Goal: Communication & Community: Answer question/provide support

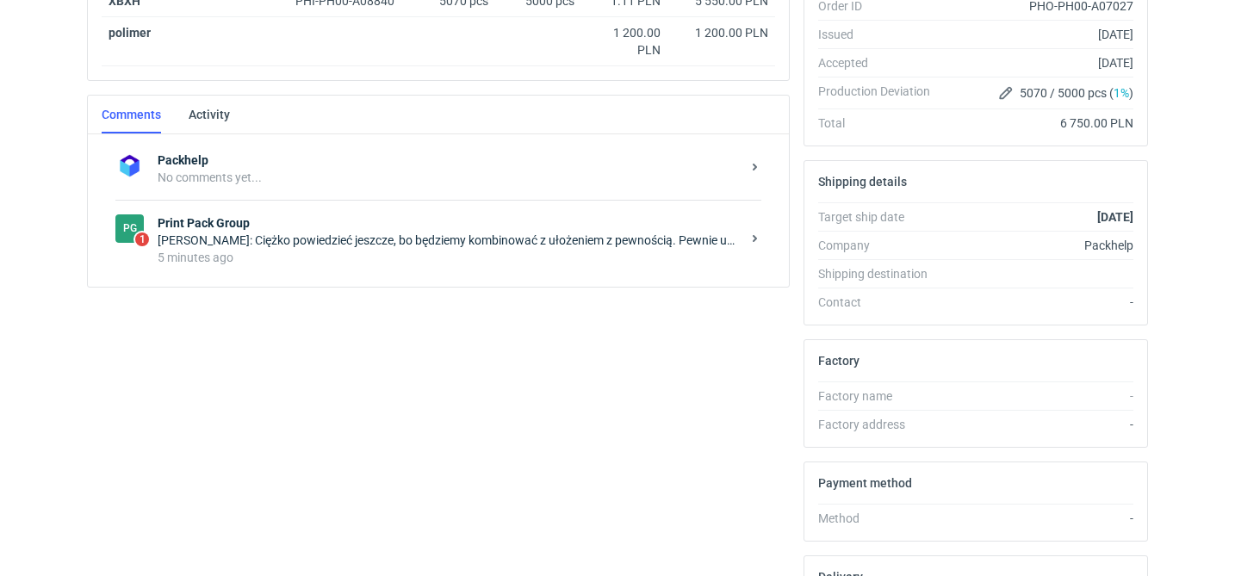
click at [381, 257] on div "5 minutes ago" at bounding box center [449, 257] width 583 height 17
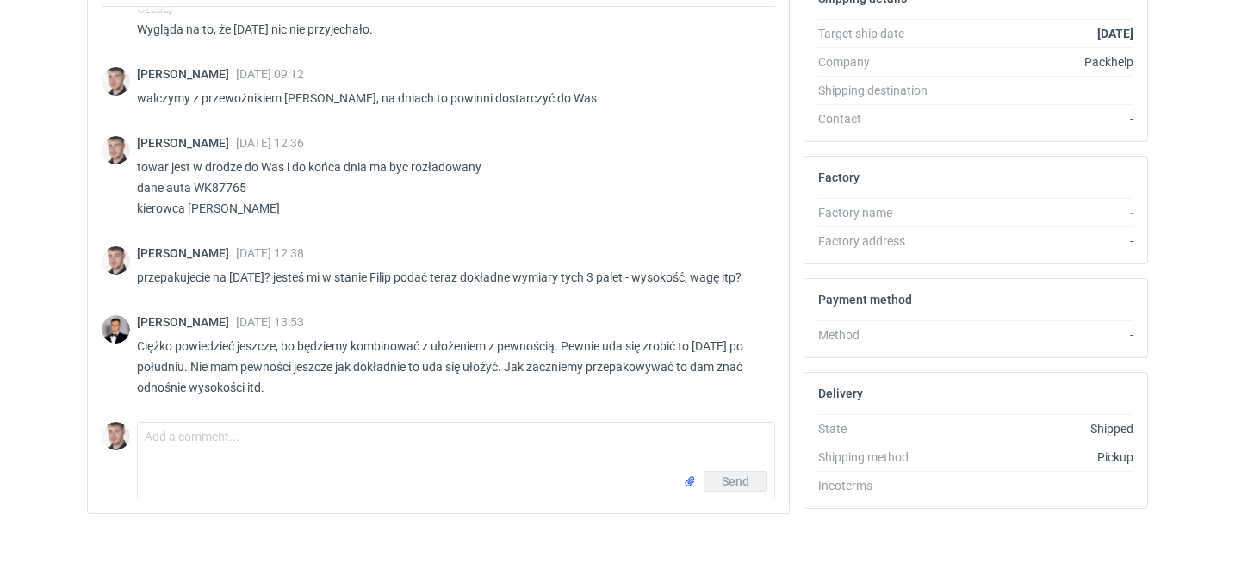
scroll to position [1202, 0]
click at [273, 444] on textarea "Comment message" at bounding box center [456, 447] width 636 height 48
type textarea "jasne, dzięki"
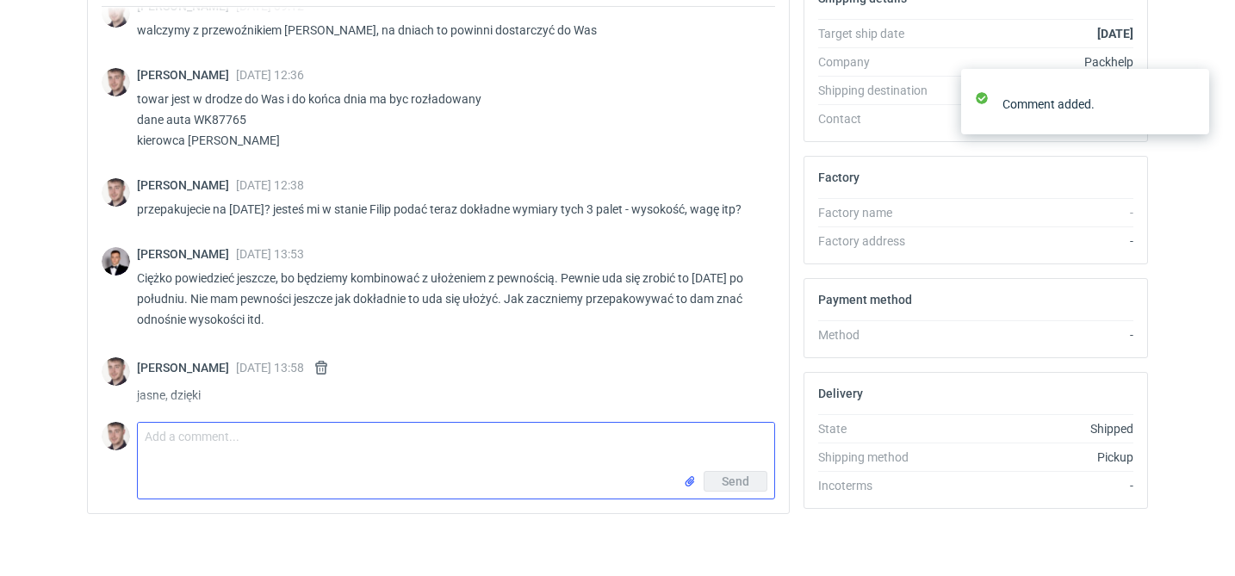
scroll to position [1278, 0]
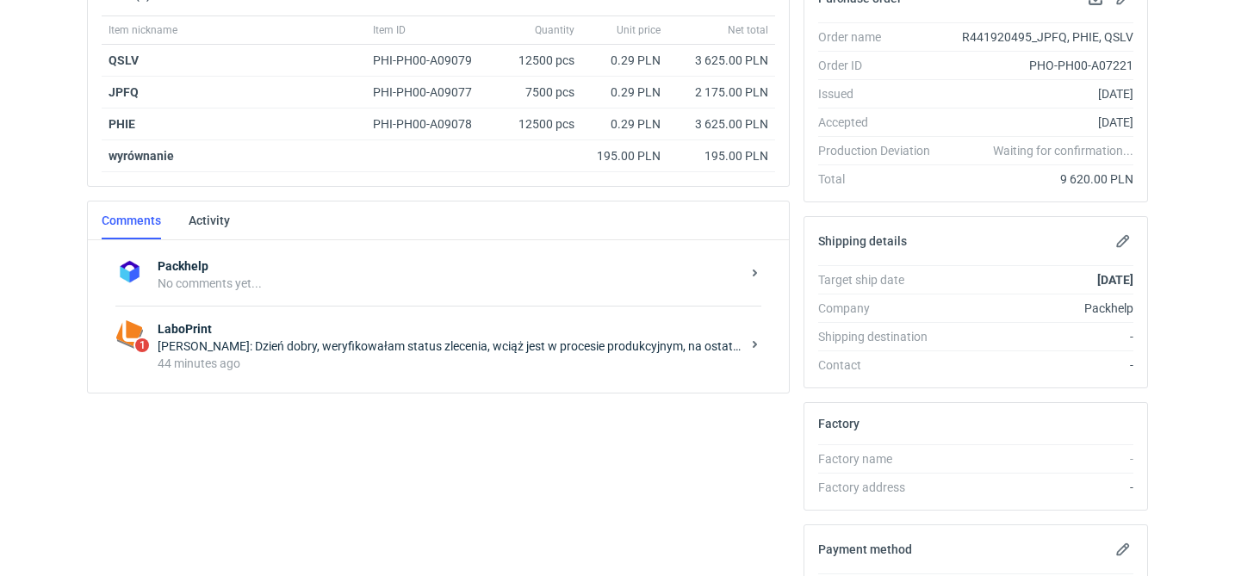
click at [496, 352] on div "[PERSON_NAME]: Dzień dobry, weryfikowałam status zlecenia, wciąż jest w procesi…" at bounding box center [449, 346] width 583 height 17
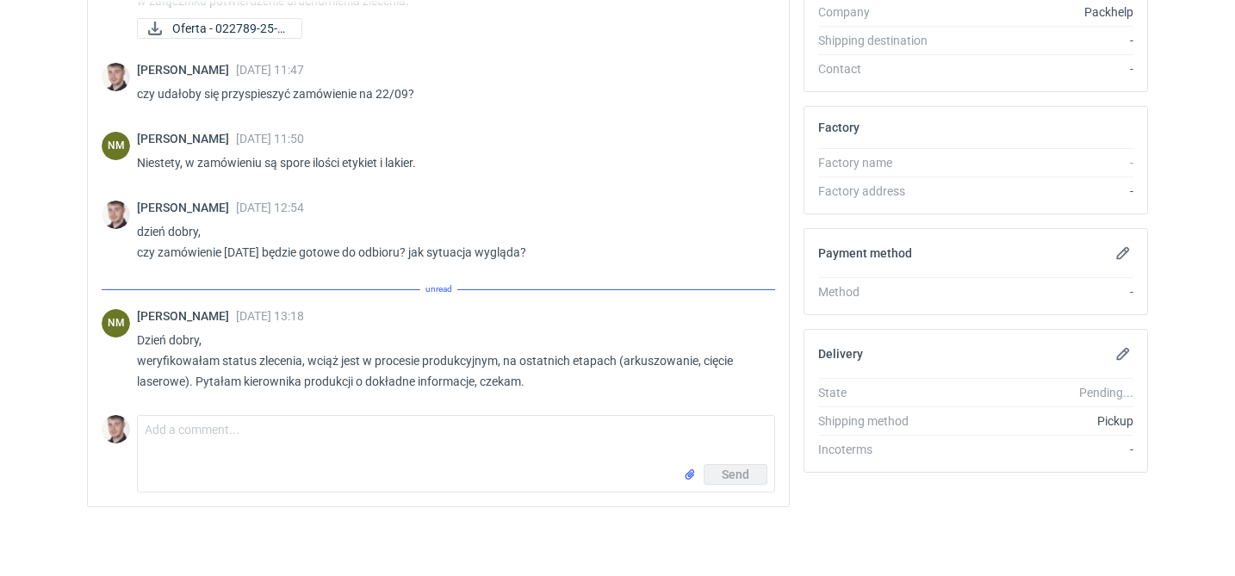
scroll to position [116, 0]
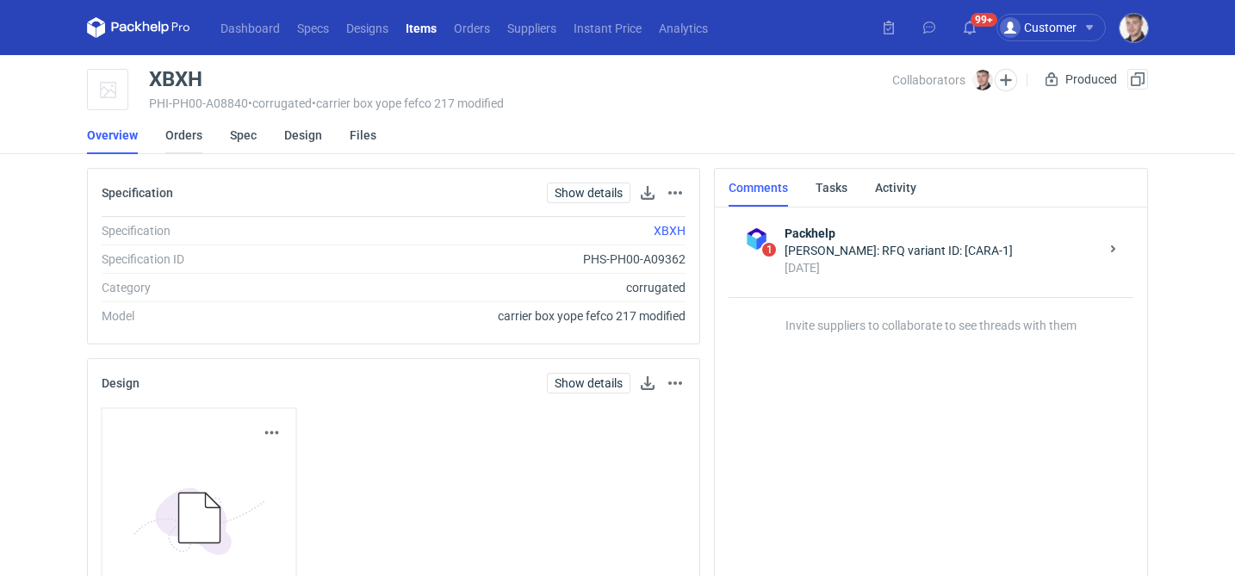
click at [177, 140] on link "Orders" at bounding box center [183, 135] width 37 height 38
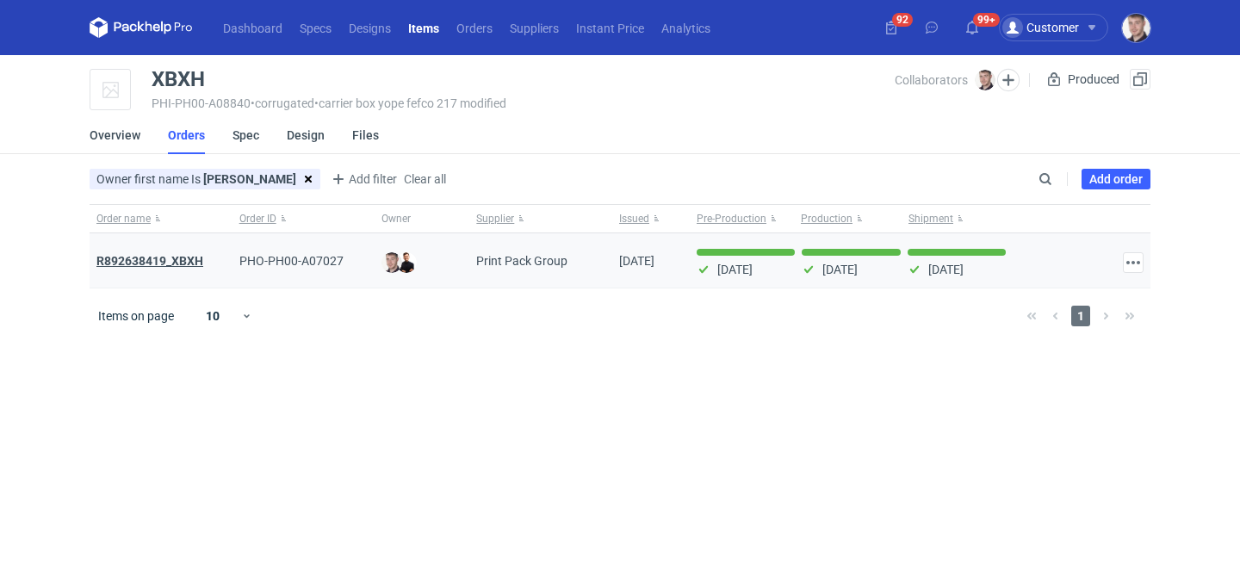
click at [189, 263] on strong "R892638419_XBXH" at bounding box center [149, 261] width 107 height 14
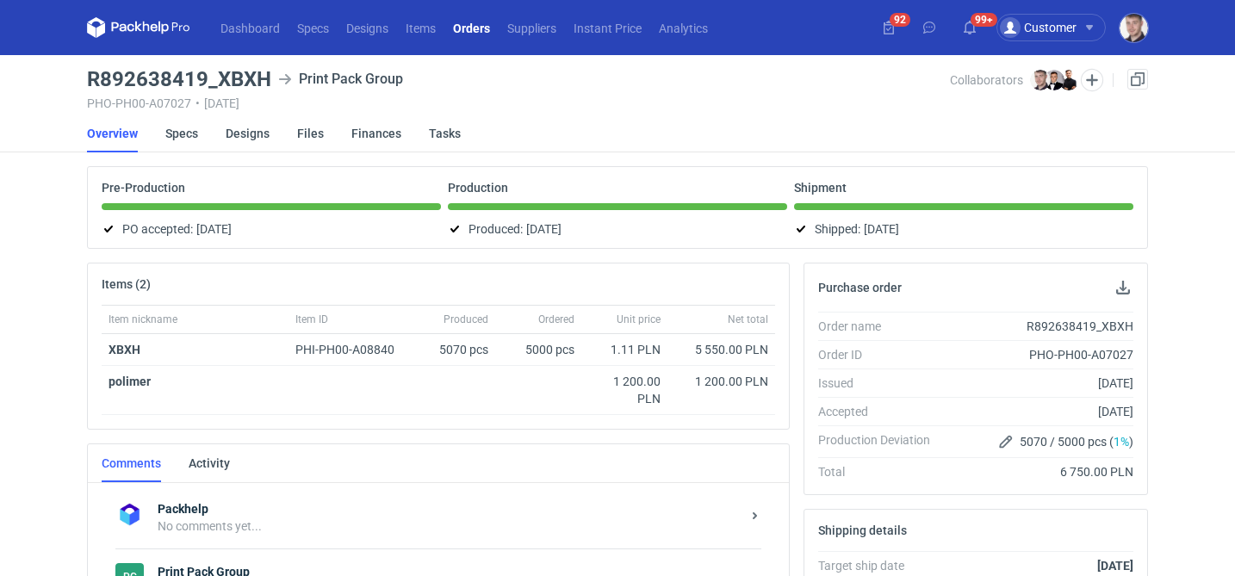
scroll to position [534, 0]
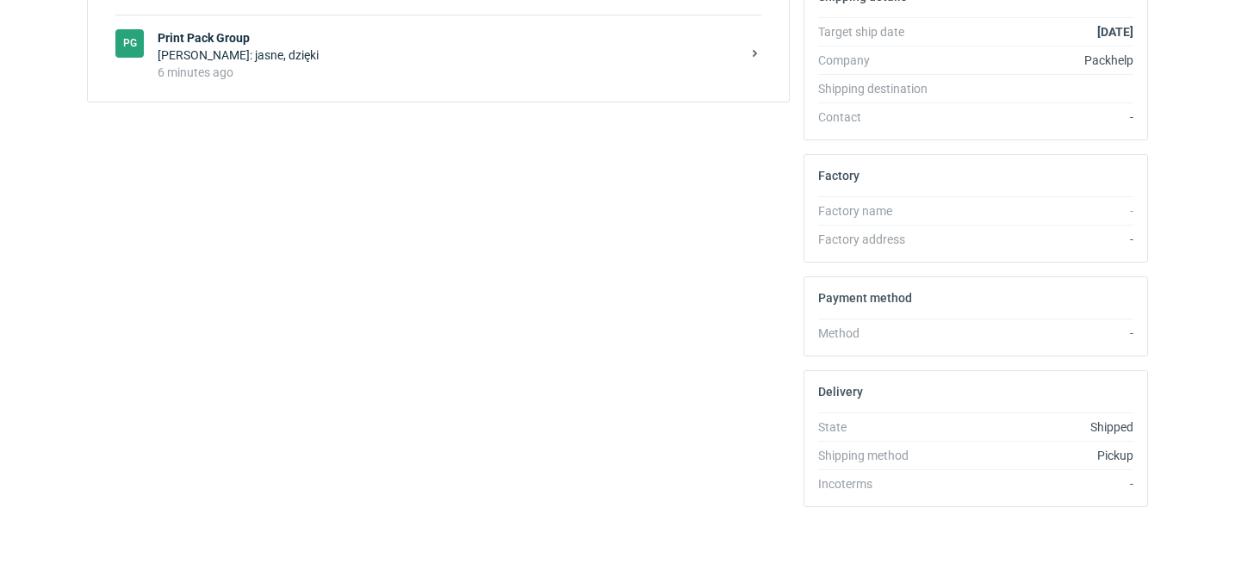
click at [404, 72] on div "6 minutes ago" at bounding box center [449, 72] width 583 height 17
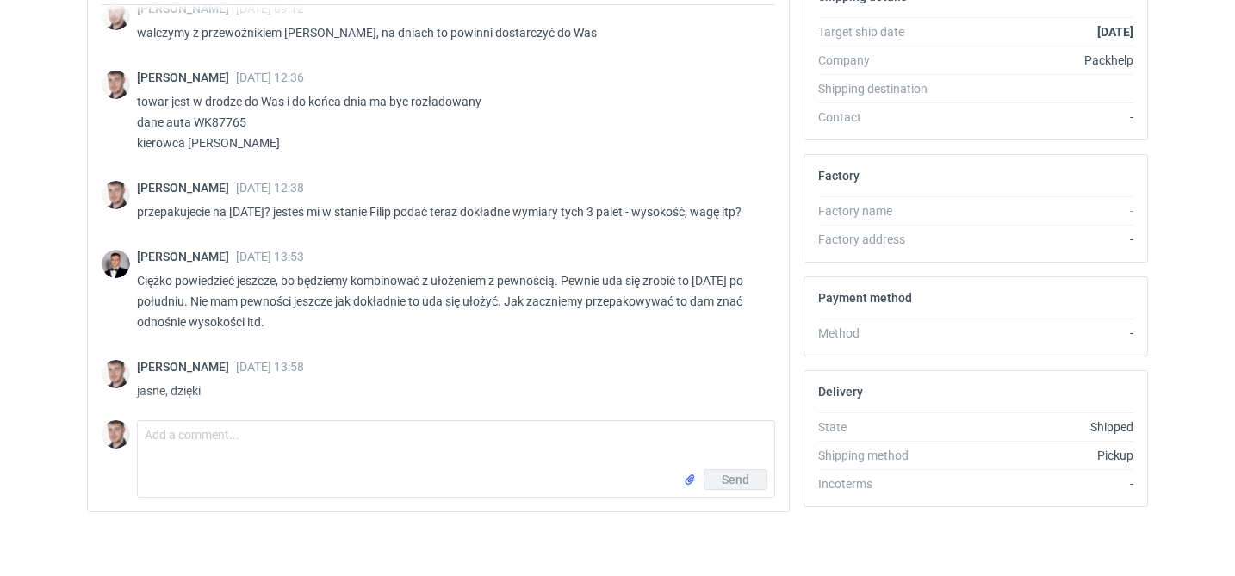
scroll to position [1202, 0]
